Goal: Information Seeking & Learning: Learn about a topic

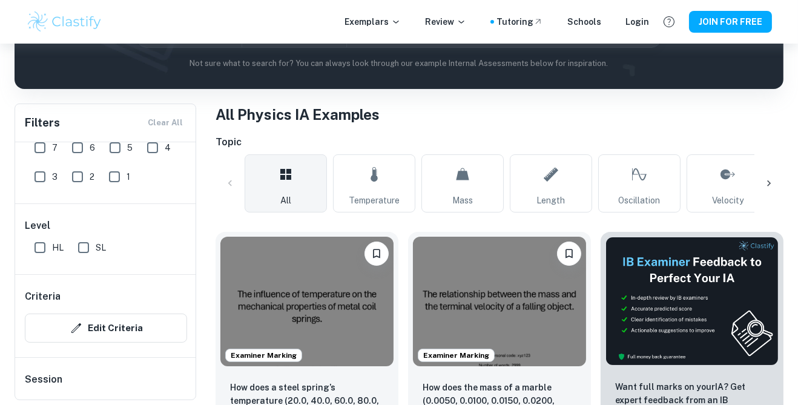
click at [772, 185] on icon at bounding box center [769, 183] width 12 height 12
click at [775, 180] on div at bounding box center [768, 183] width 29 height 29
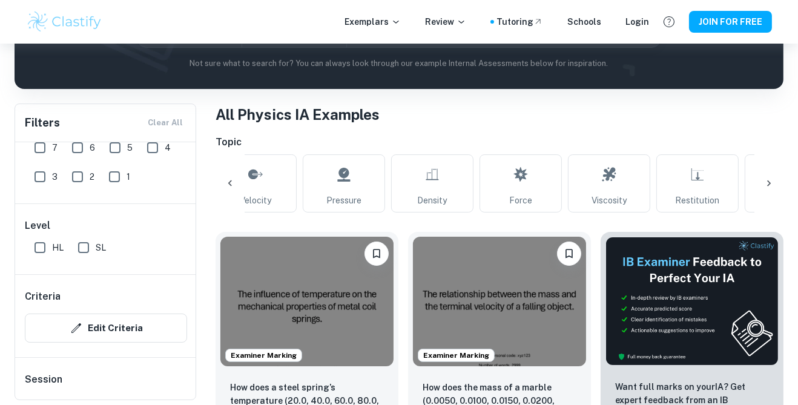
scroll to position [0, 486]
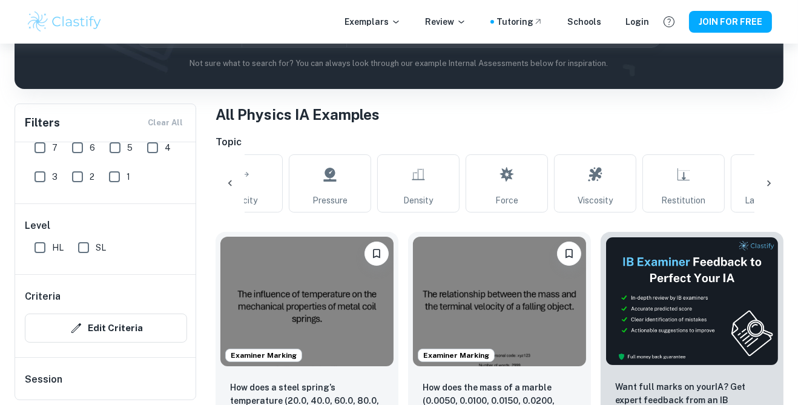
click at [778, 181] on div at bounding box center [768, 183] width 29 height 29
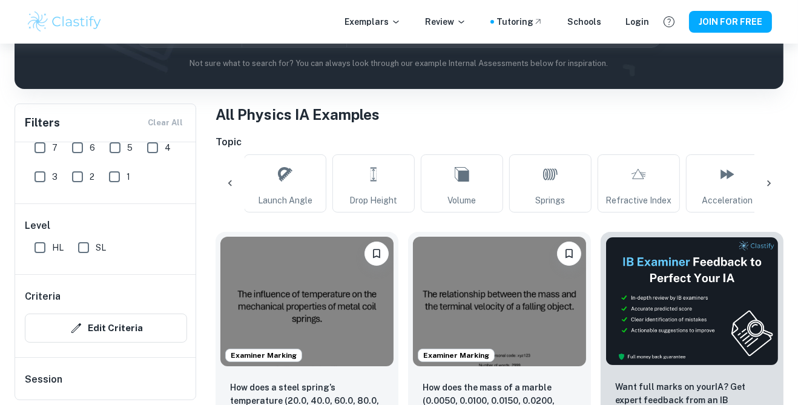
click at [774, 186] on icon at bounding box center [769, 183] width 12 height 12
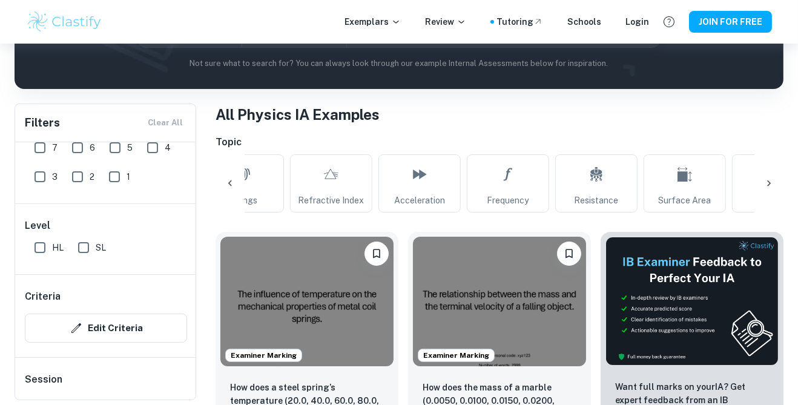
scroll to position [0, 1339]
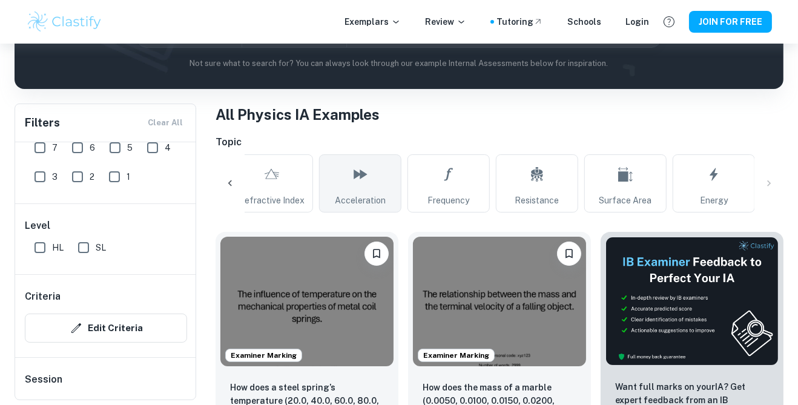
click at [370, 180] on link "Acceleration" at bounding box center [360, 183] width 82 height 58
type input "Acceleration"
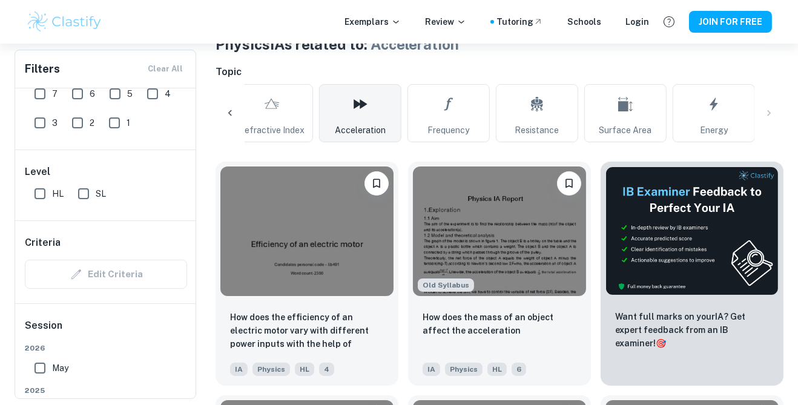
scroll to position [244, 0]
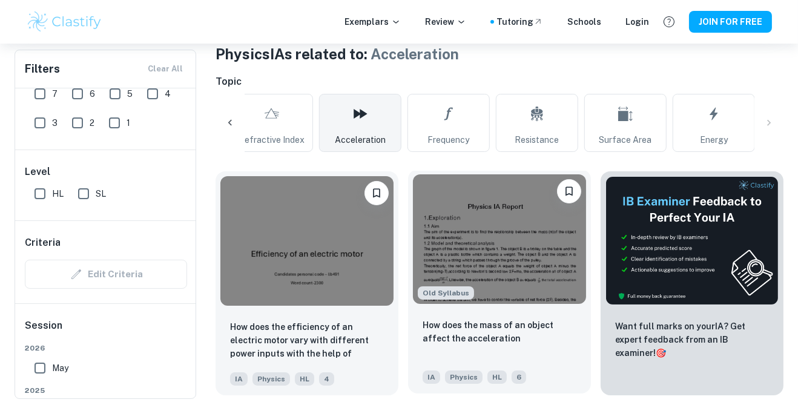
click at [540, 238] on img at bounding box center [499, 239] width 173 height 130
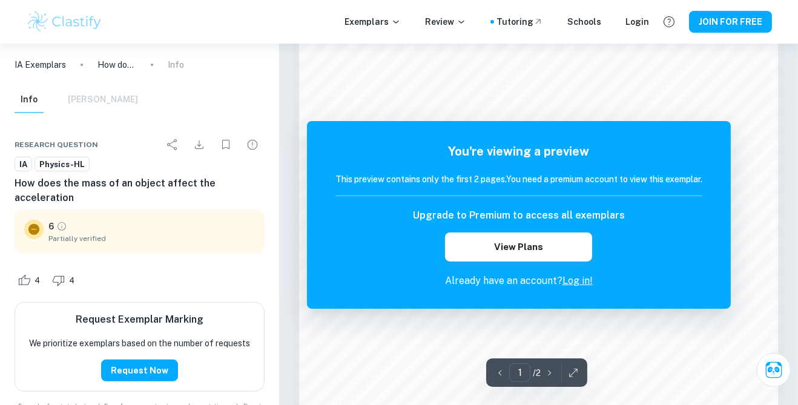
scroll to position [694, 0]
click at [581, 277] on link "Log in!" at bounding box center [577, 281] width 30 height 12
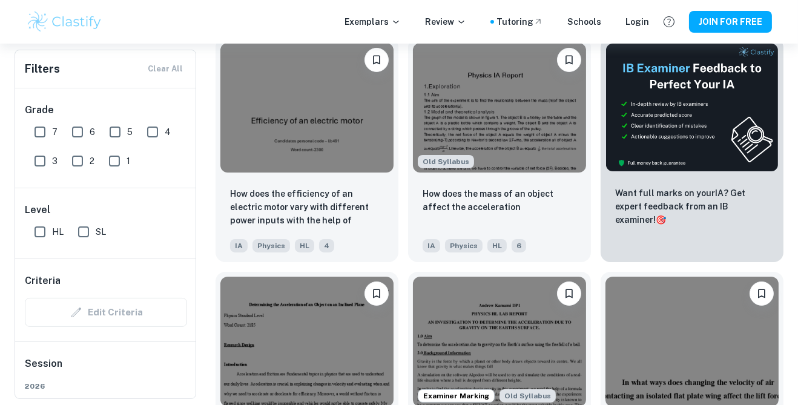
scroll to position [378, 0]
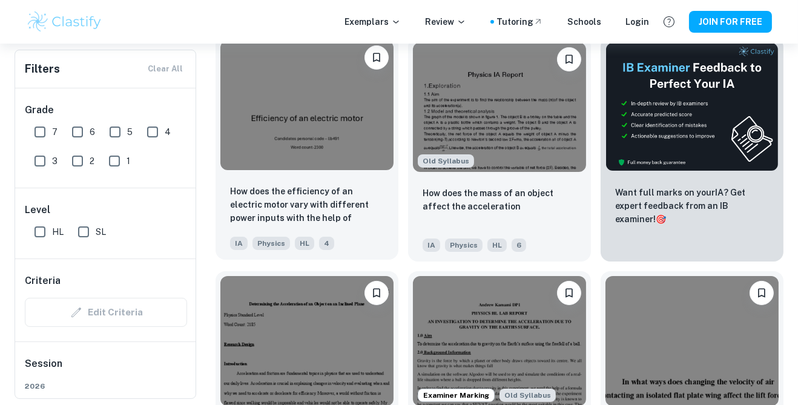
click at [263, 175] on div "How does the efficiency of an electric motor vary with different power inputs w…" at bounding box center [306, 217] width 183 height 85
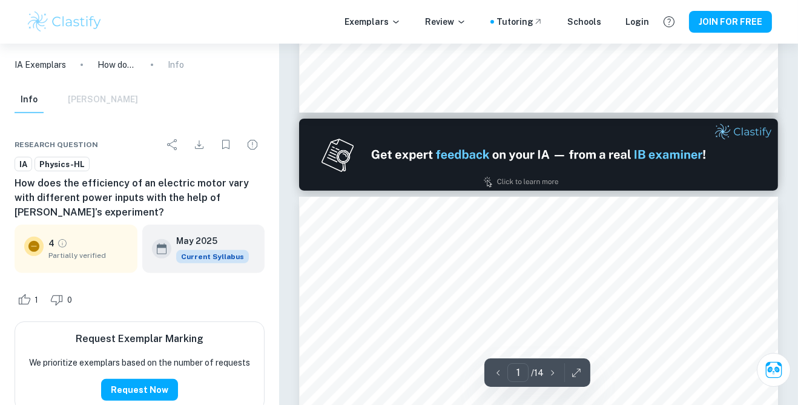
type input "2"
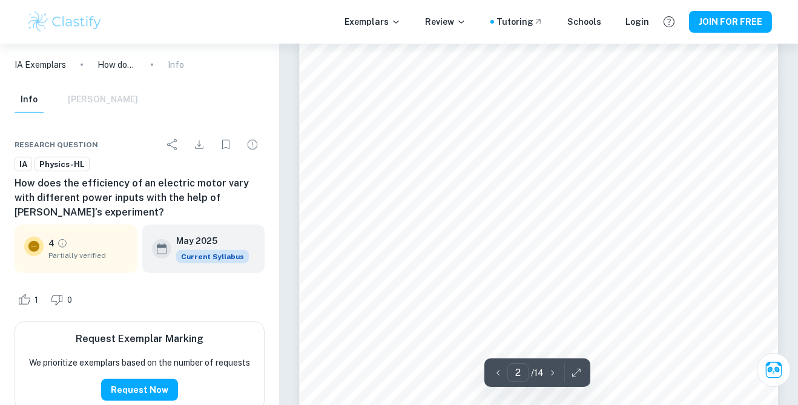
scroll to position [968, 0]
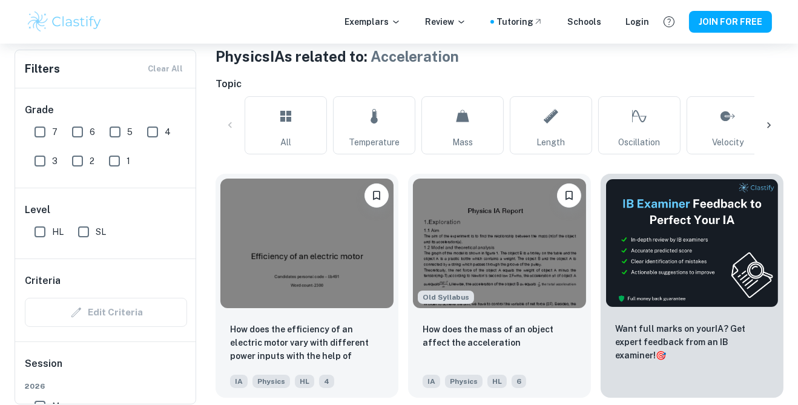
scroll to position [0, 928]
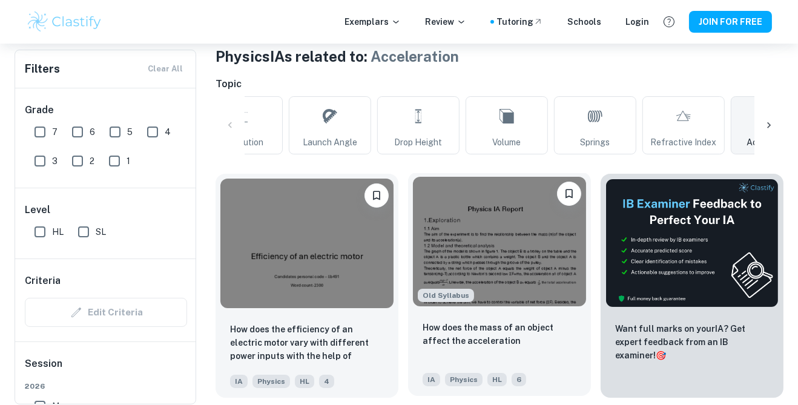
click at [545, 274] on img at bounding box center [499, 242] width 173 height 130
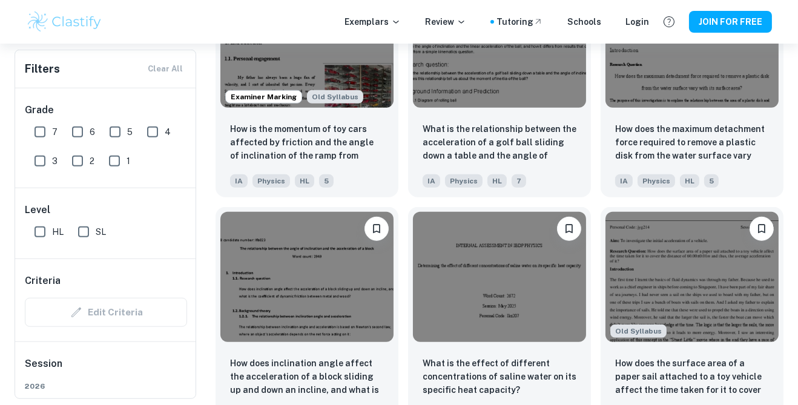
scroll to position [1376, 0]
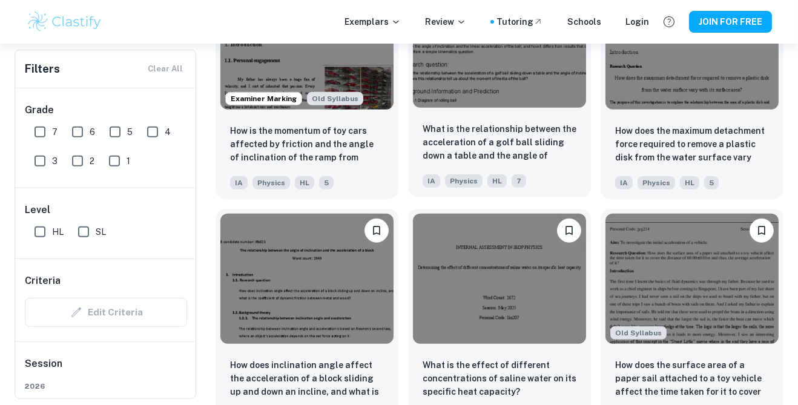
click at [539, 149] on p "What is the relationship between the acceleration of a golf ball sliding down a…" at bounding box center [499, 142] width 154 height 41
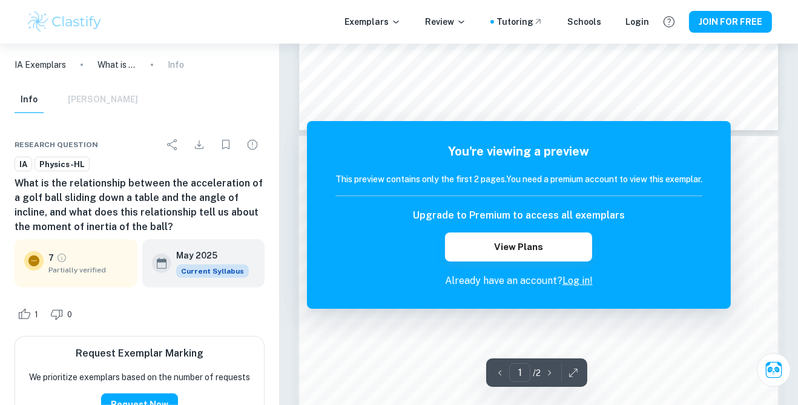
scroll to position [600, 0]
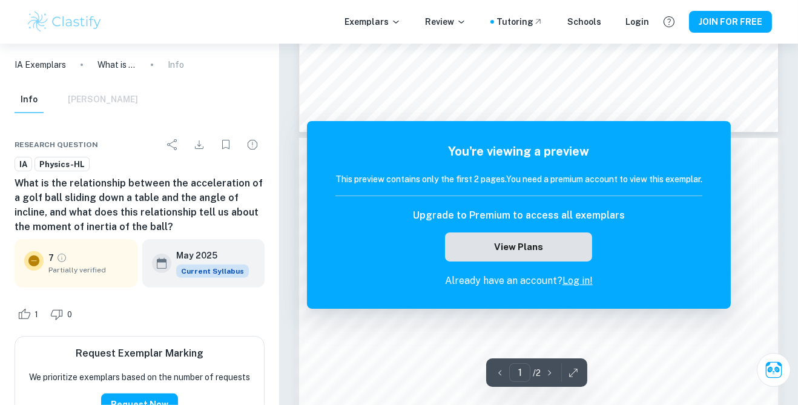
click at [573, 232] on button "View Plans" at bounding box center [518, 246] width 146 height 29
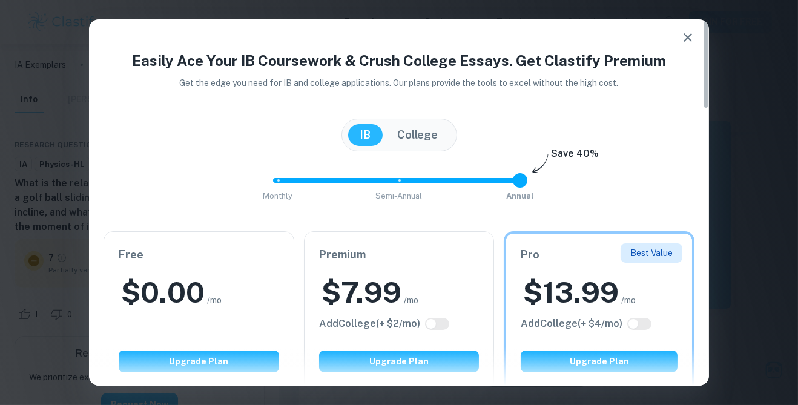
click at [562, 259] on h6 "Pro" at bounding box center [599, 254] width 157 height 17
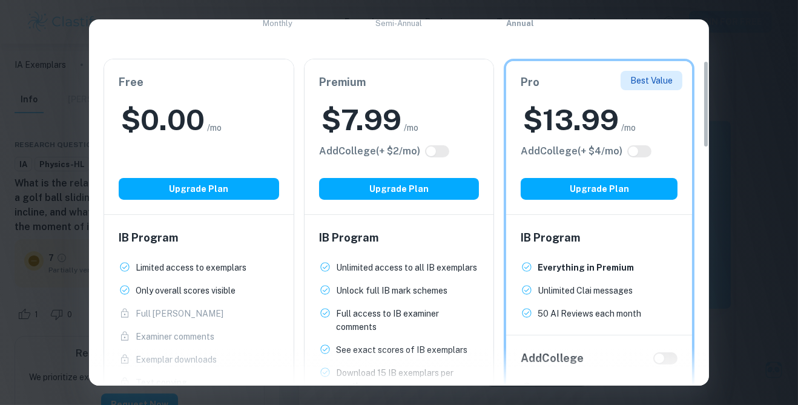
scroll to position [248, 0]
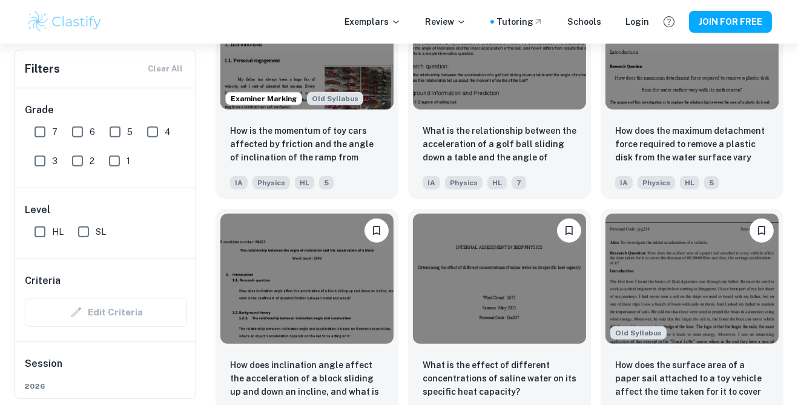
scroll to position [1363, 0]
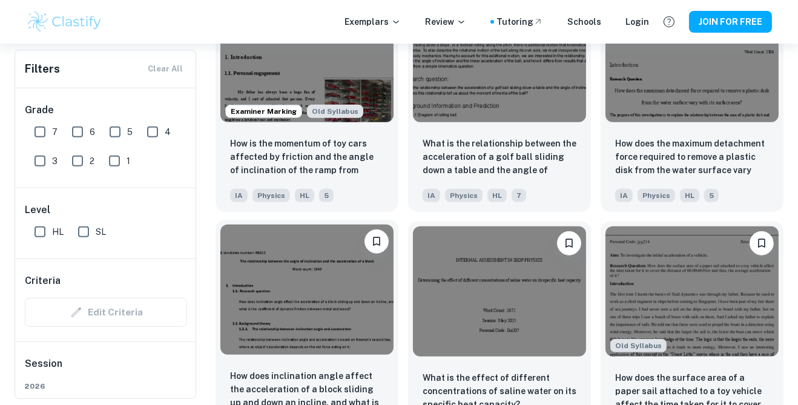
click at [234, 333] on img at bounding box center [306, 290] width 173 height 130
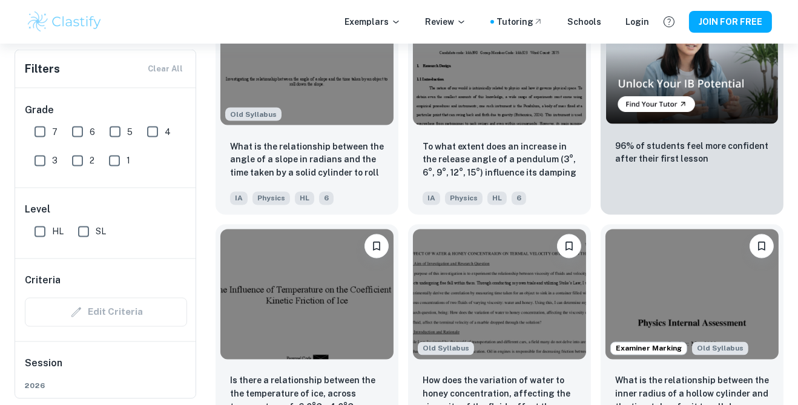
scroll to position [3233, 0]
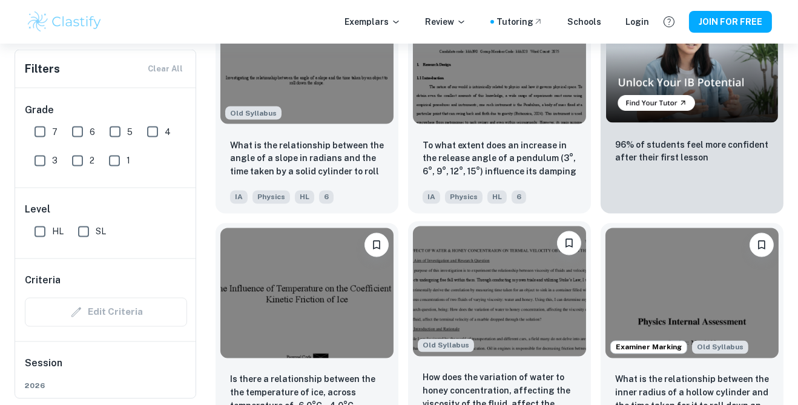
click at [551, 294] on img at bounding box center [499, 291] width 173 height 130
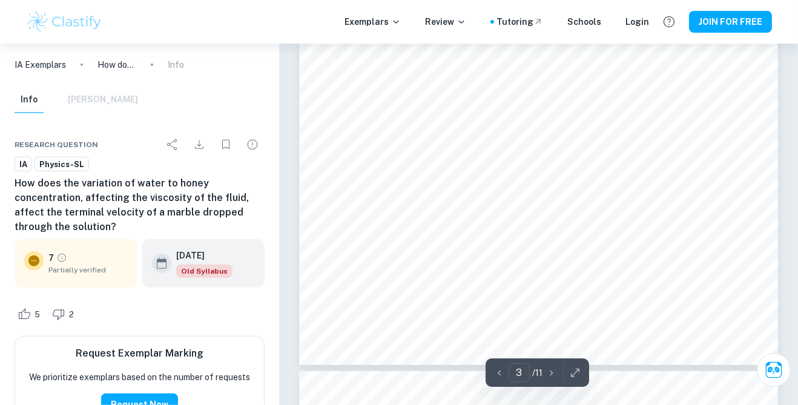
scroll to position [1713, 0]
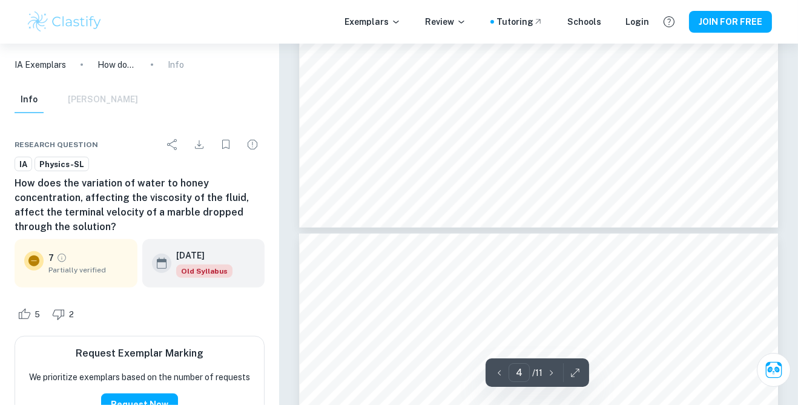
type input "3"
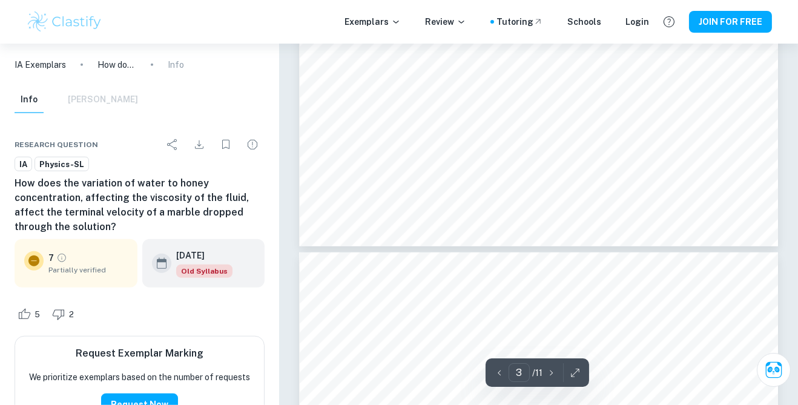
scroll to position [1841, 0]
